Goal: Transaction & Acquisition: Purchase product/service

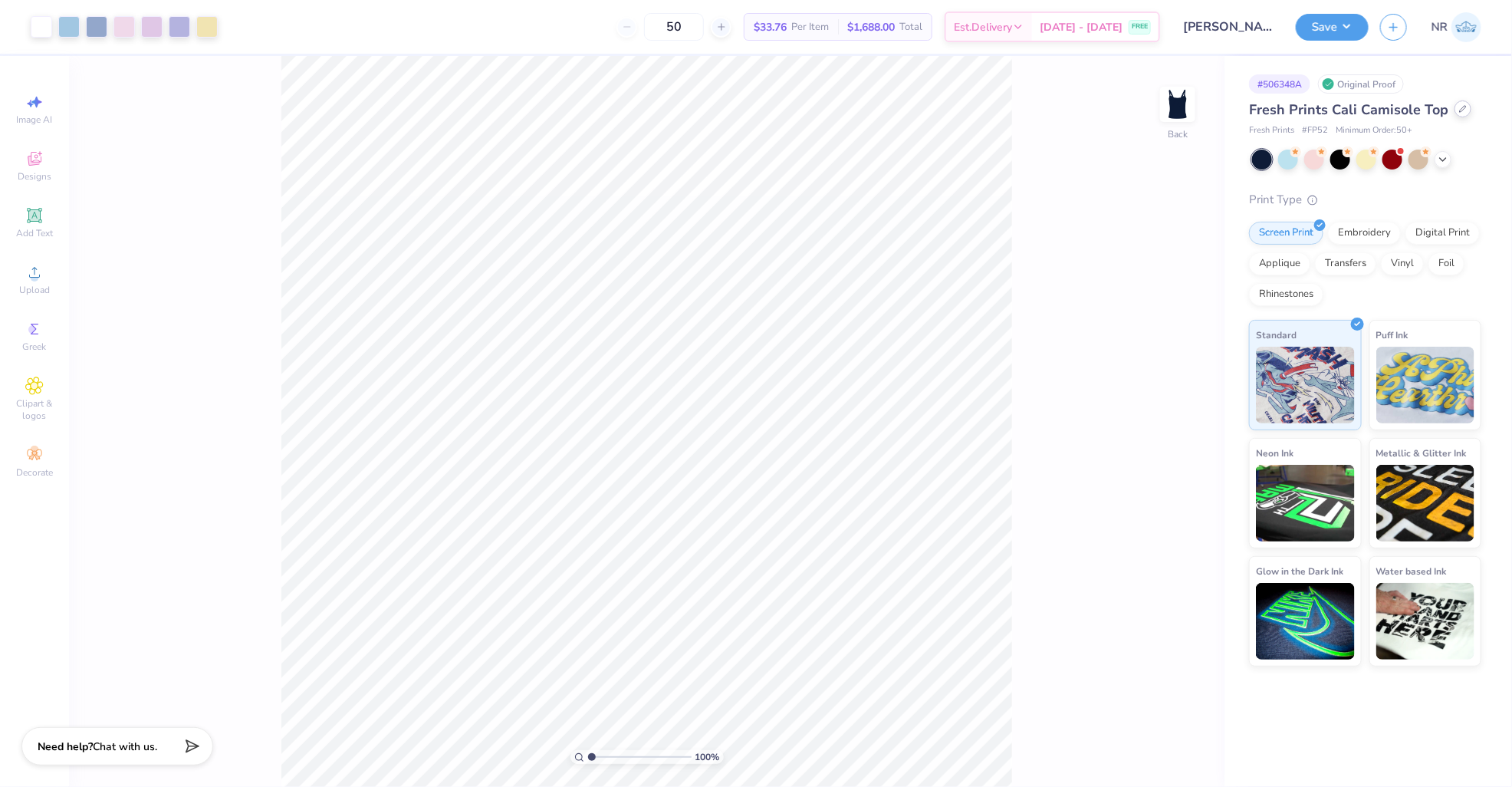
click at [1459, 110] on icon at bounding box center [1463, 109] width 8 height 8
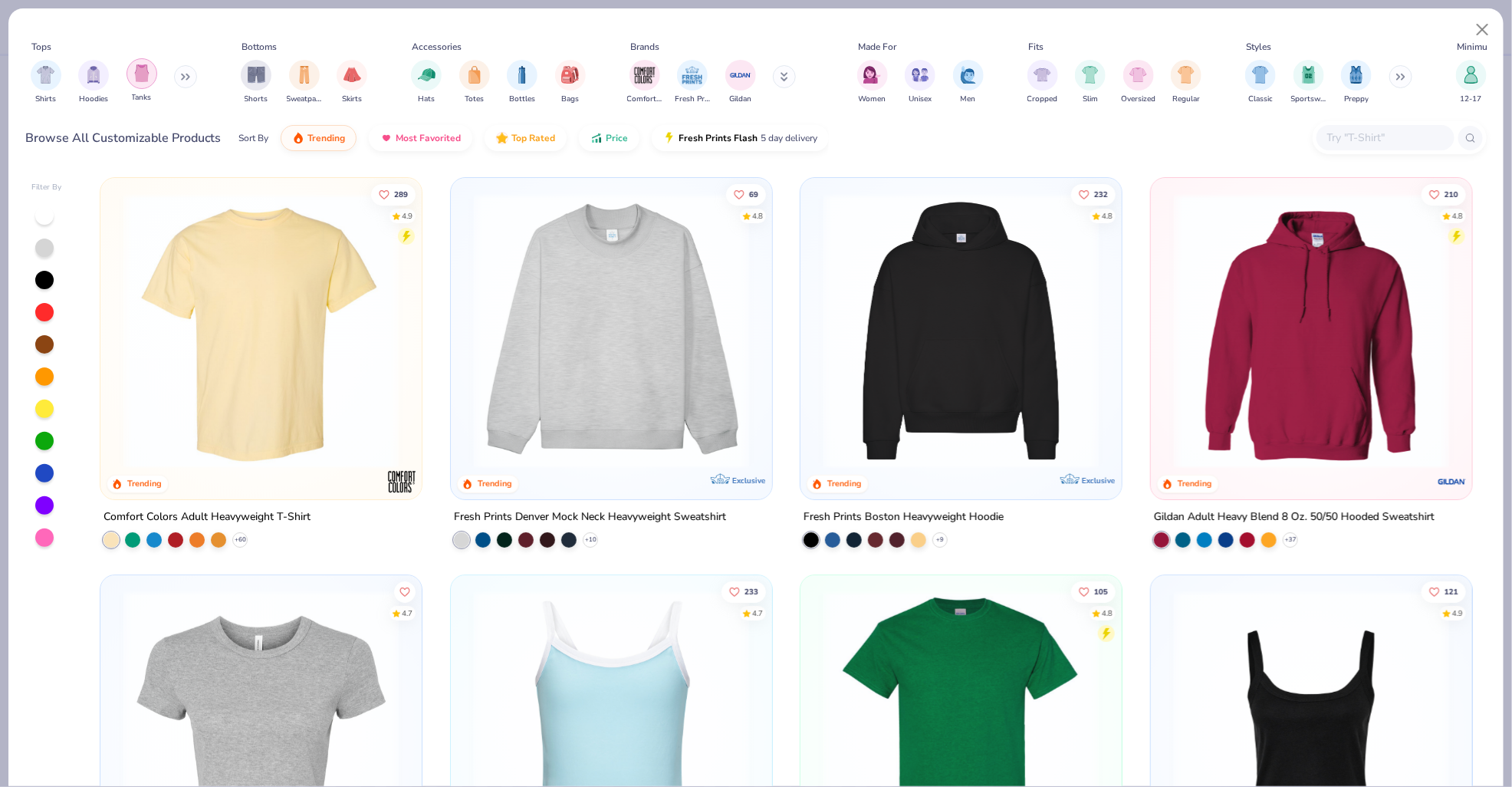
click at [132, 76] on div "filter for Tanks" at bounding box center [142, 74] width 31 height 31
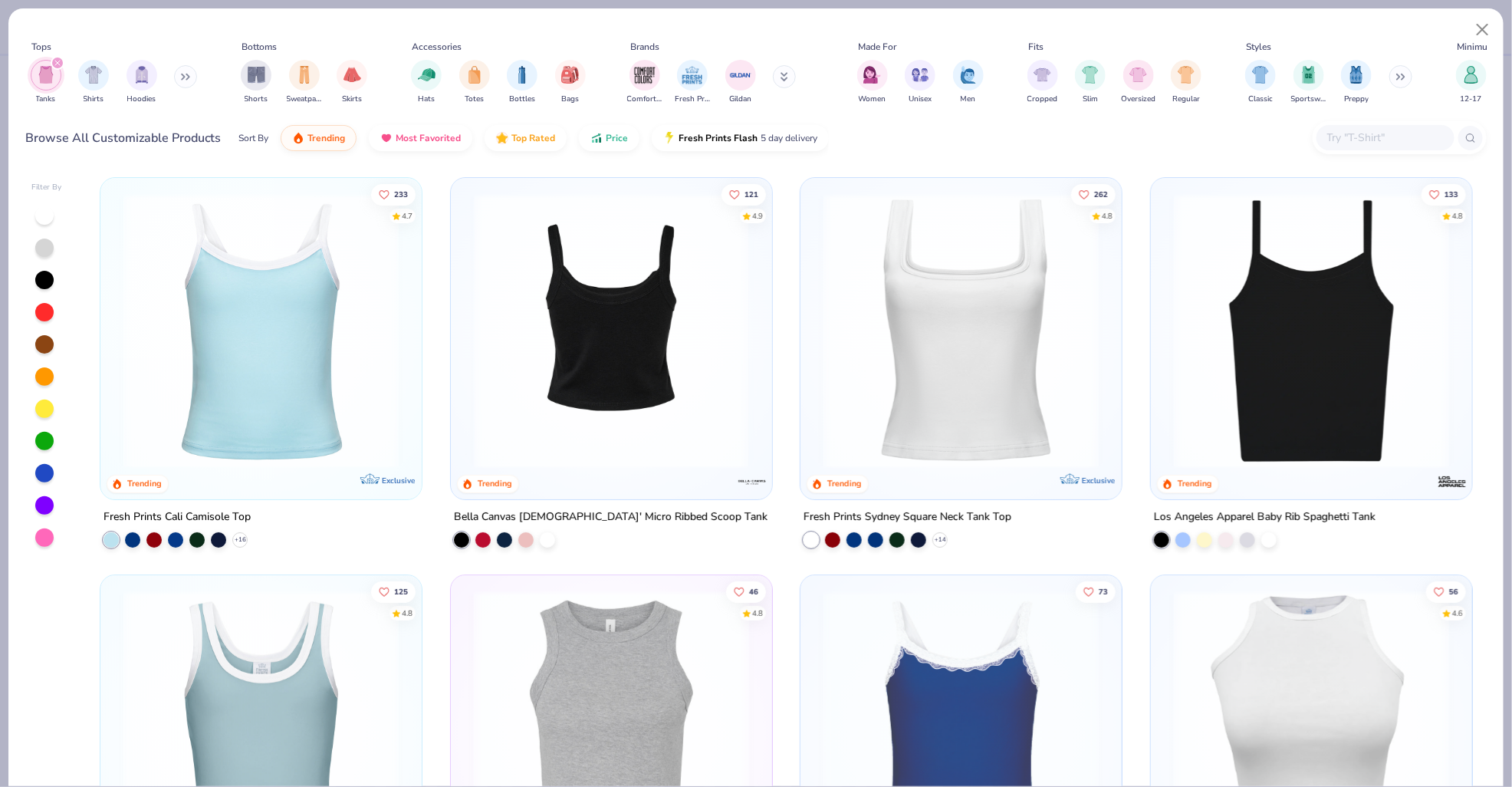
click at [627, 354] on img at bounding box center [610, 331] width 290 height 275
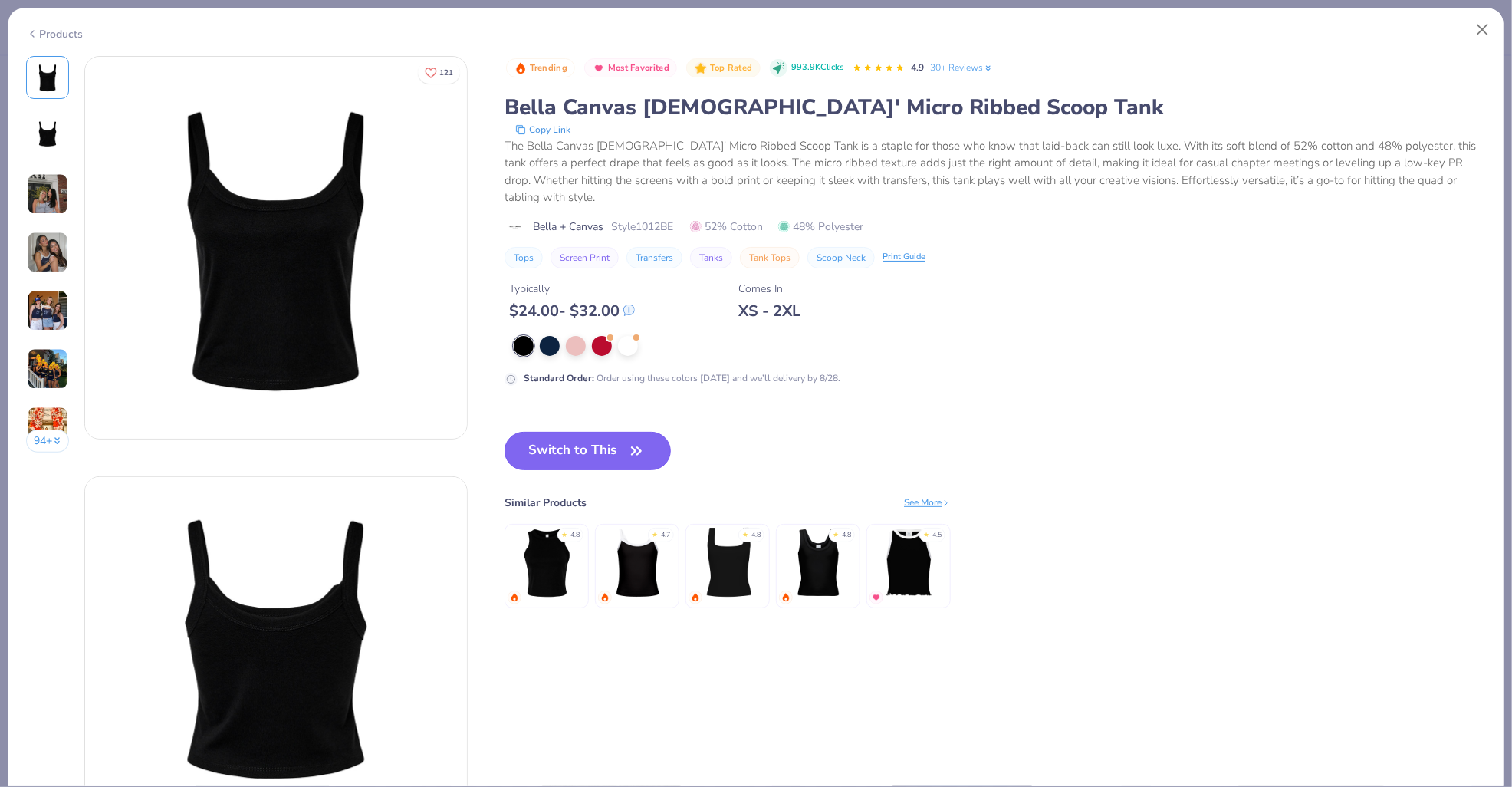
click at [620, 434] on button "Switch to This" at bounding box center [587, 451] width 166 height 39
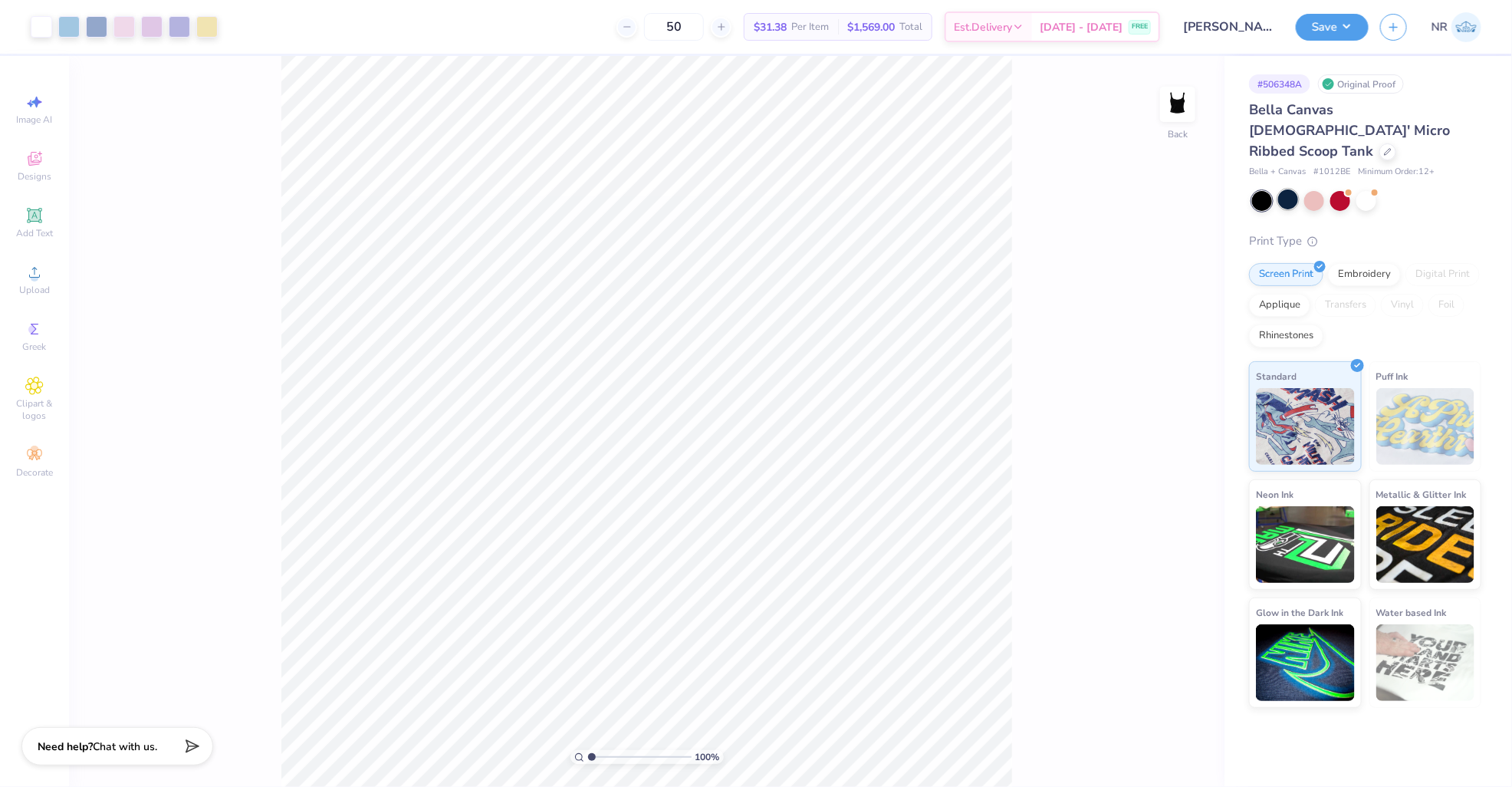
click at [1285, 190] on div at bounding box center [1288, 200] width 20 height 20
click at [1320, 25] on button "Save" at bounding box center [1331, 25] width 73 height 27
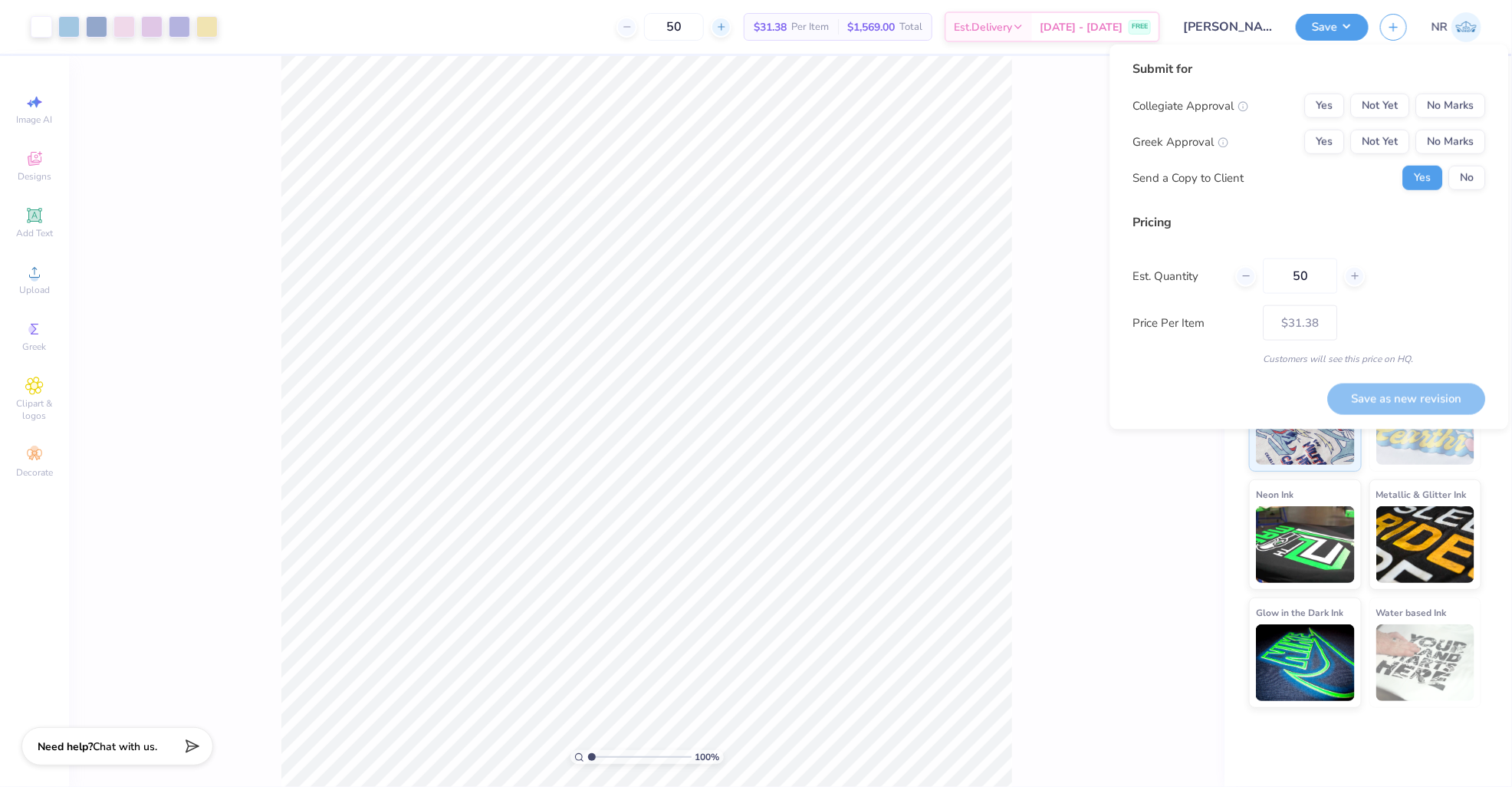
drag, startPoint x: 697, startPoint y: 31, endPoint x: 730, endPoint y: 31, distance: 33.0
click at [697, 31] on input "50" at bounding box center [673, 26] width 60 height 28
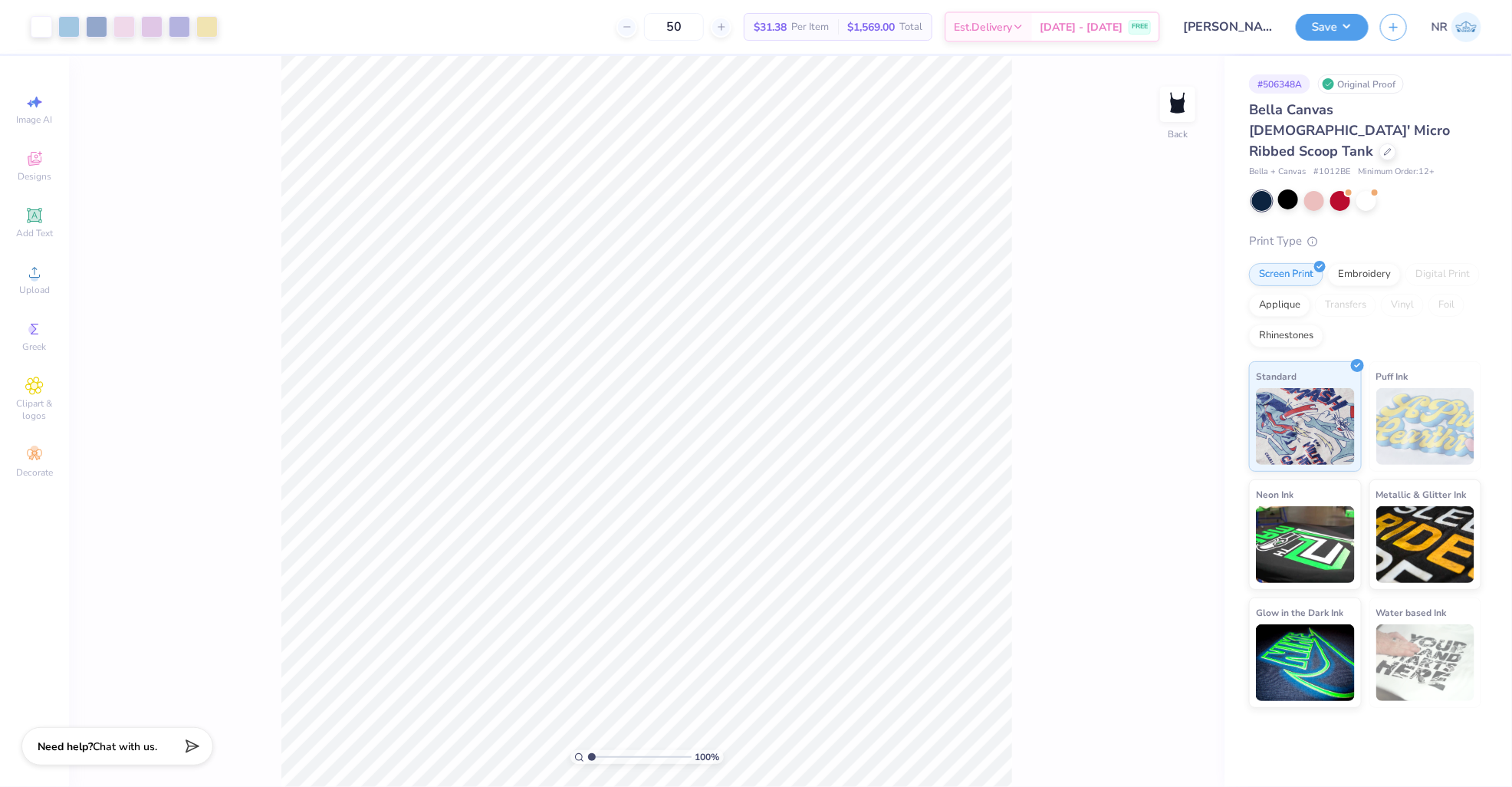
type input "5"
type input "96"
drag, startPoint x: 876, startPoint y: 23, endPoint x: 913, endPoint y: 23, distance: 37.0
click at [894, 23] on span "$2,668.80" at bounding box center [870, 27] width 48 height 16
click at [567, 22] on div "96 $27.80 Per Item $2,668.80 Total Est. Delivery [DATE] - [DATE] FREE" at bounding box center [694, 27] width 930 height 54
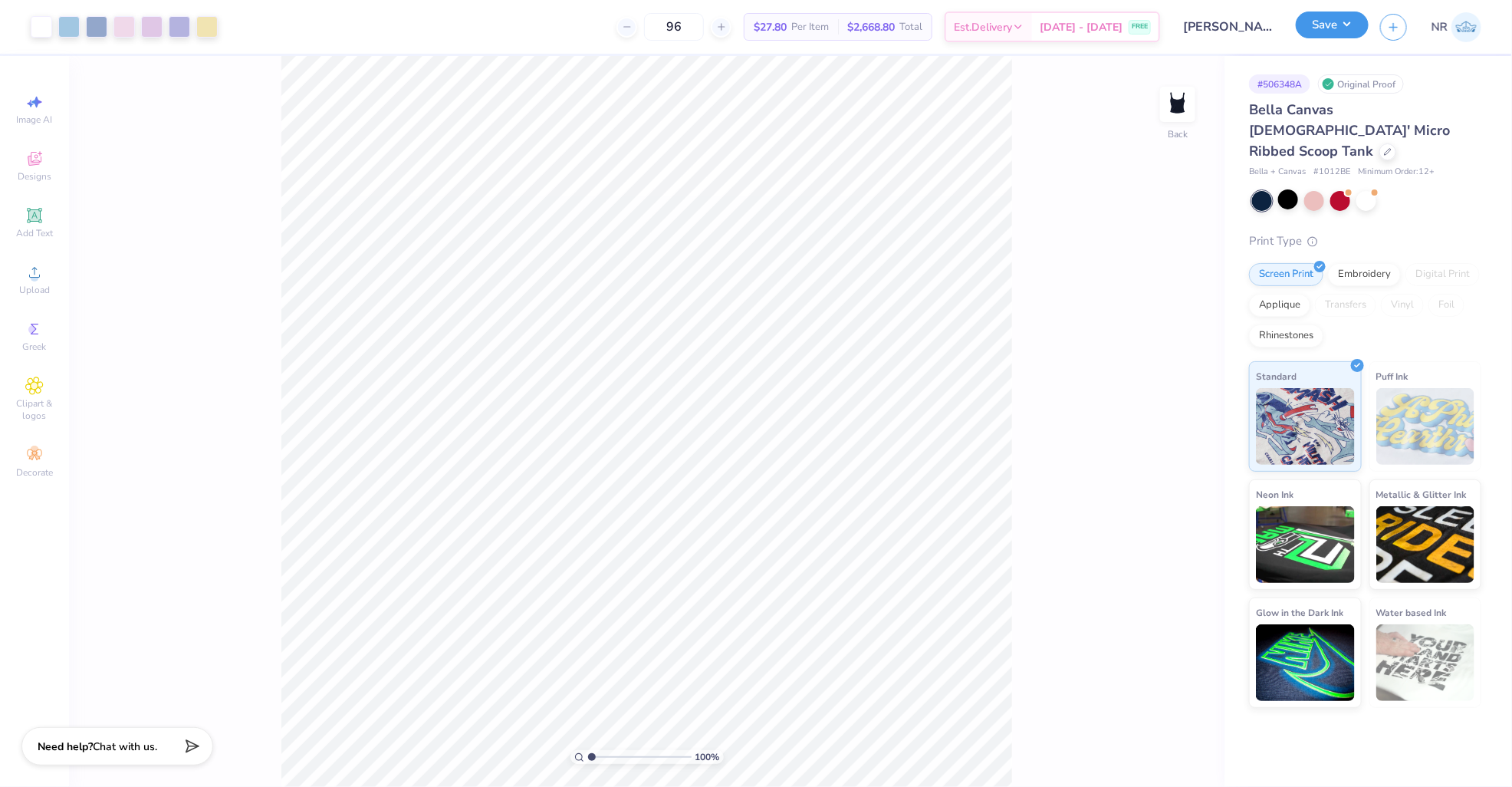
click at [1330, 24] on button "Save" at bounding box center [1331, 25] width 73 height 27
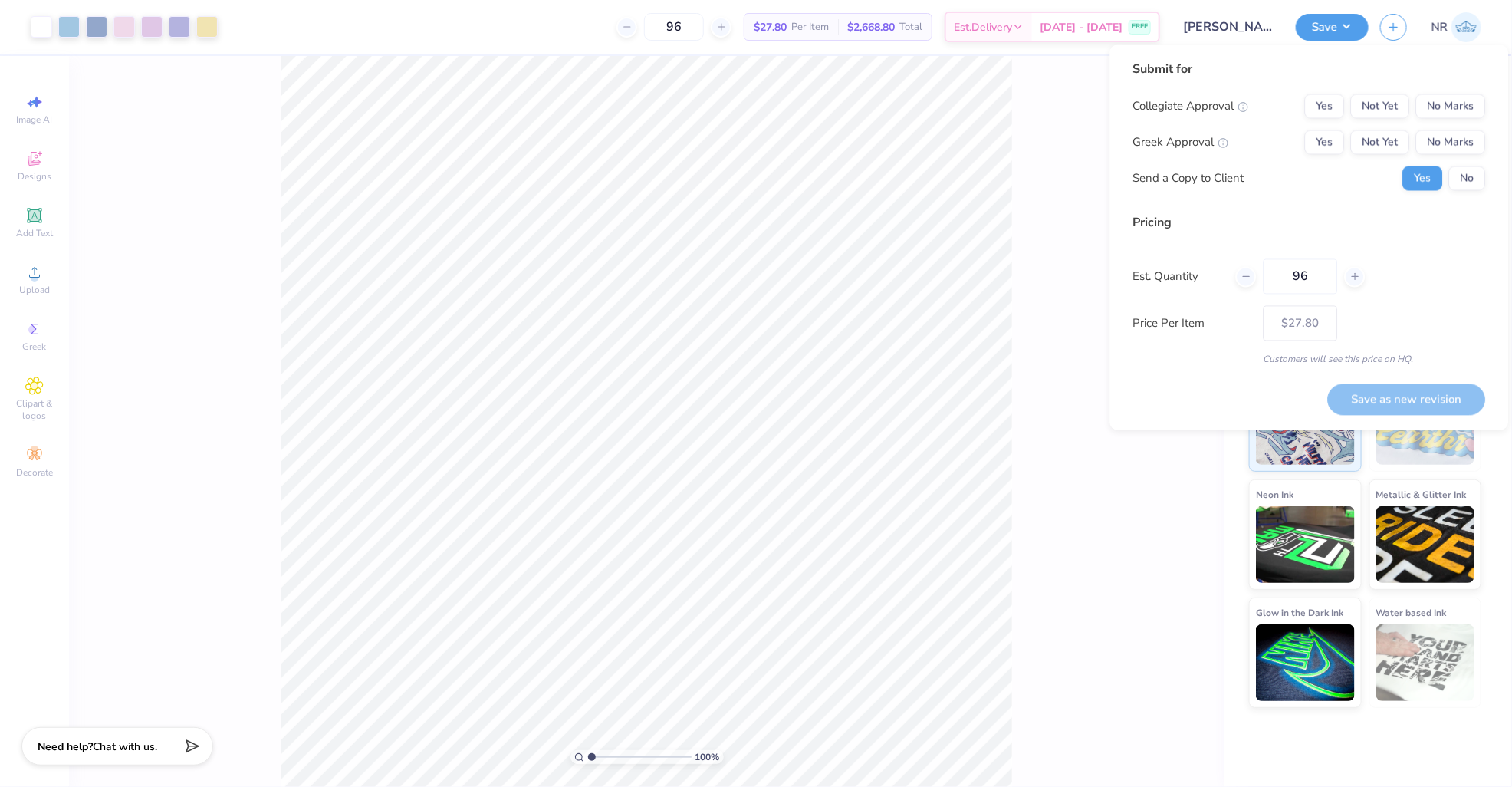
click at [513, 18] on div "96 $27.80 Per Item $2,668.80 Total Est. Delivery [DATE] - [DATE] FREE" at bounding box center [694, 27] width 930 height 54
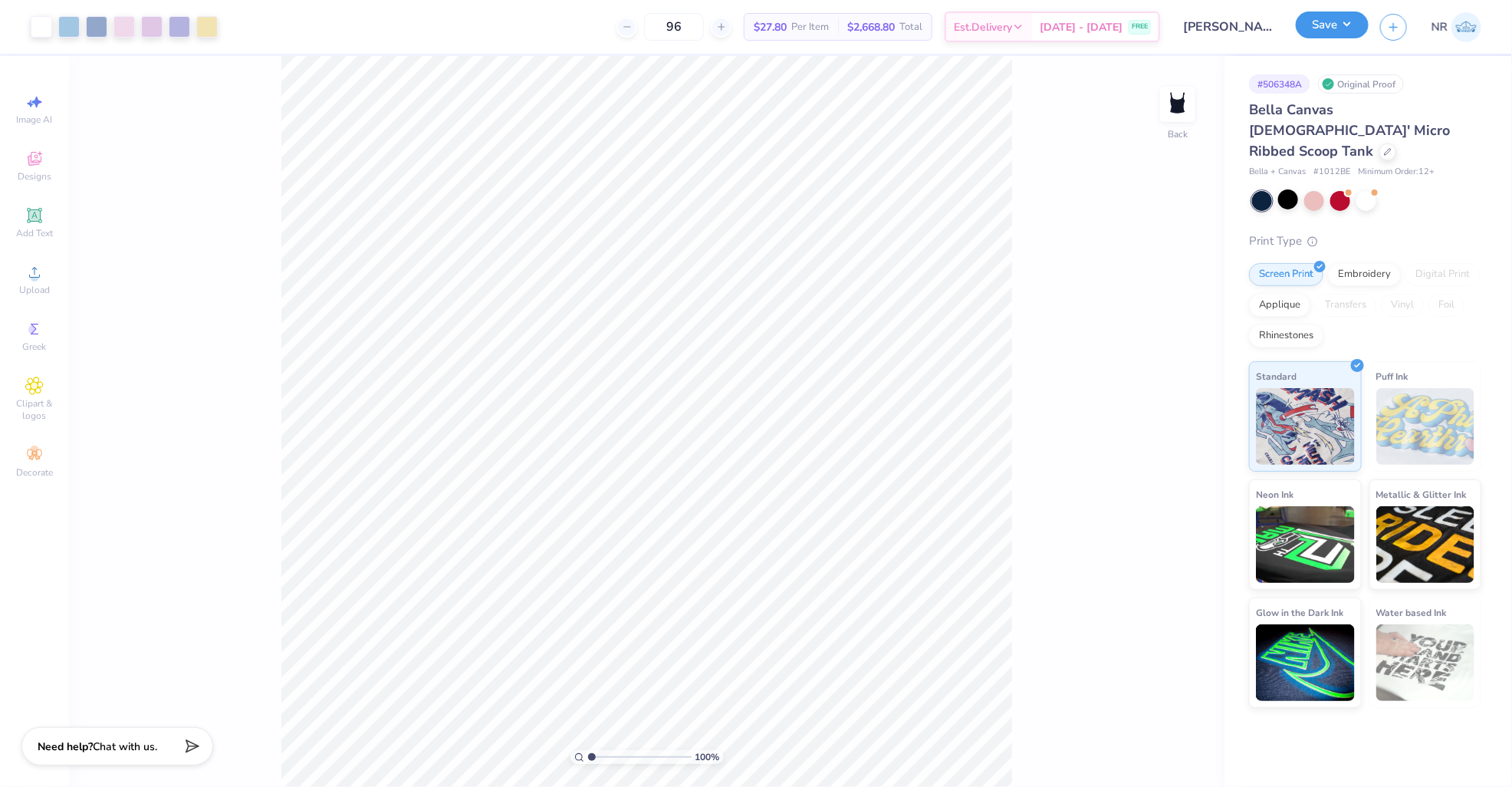
click at [1341, 18] on button "Save" at bounding box center [1331, 25] width 73 height 27
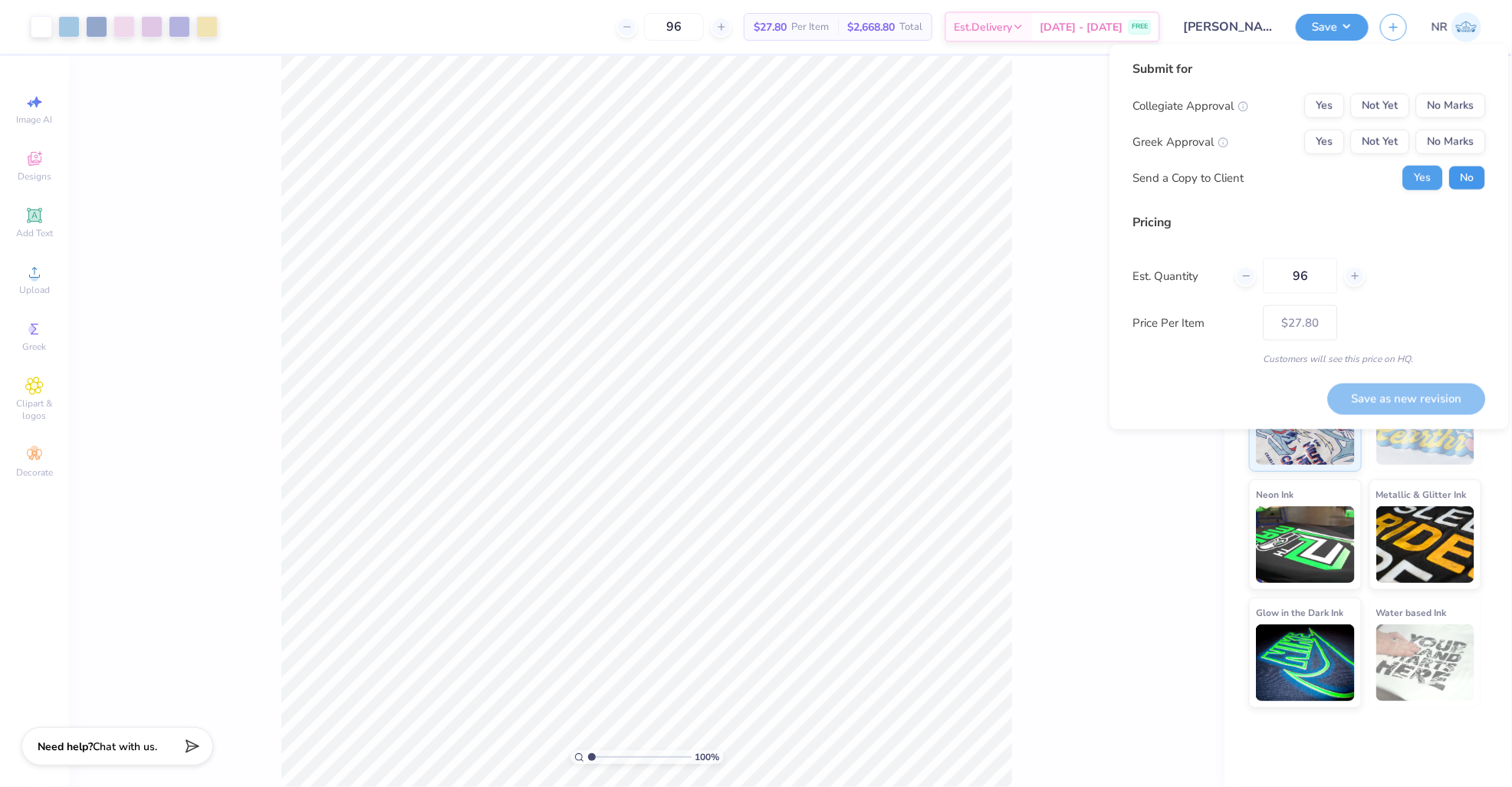
click at [1461, 185] on button "No" at bounding box center [1467, 177] width 37 height 24
click at [1331, 136] on button "Yes" at bounding box center [1324, 141] width 40 height 24
click at [1440, 102] on button "No Marks" at bounding box center [1451, 105] width 70 height 24
click at [1375, 398] on button "Save as new revision" at bounding box center [1407, 398] width 158 height 31
type input "$27.80"
